Goal: Task Accomplishment & Management: Manage account settings

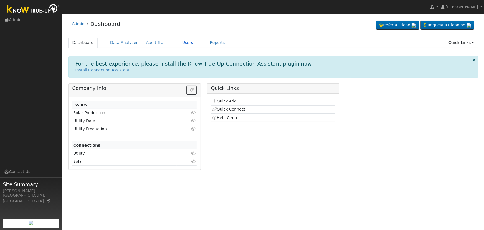
click at [181, 42] on link "Users" at bounding box center [187, 42] width 19 height 10
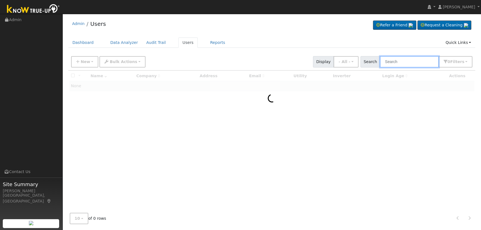
click at [392, 61] on input "text" at bounding box center [409, 61] width 59 height 11
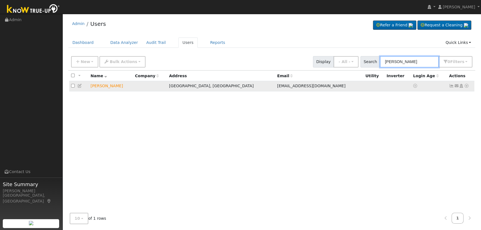
type input "[PERSON_NAME]"
click at [461, 86] on icon at bounding box center [461, 86] width 5 height 4
